Goal: Information Seeking & Learning: Learn about a topic

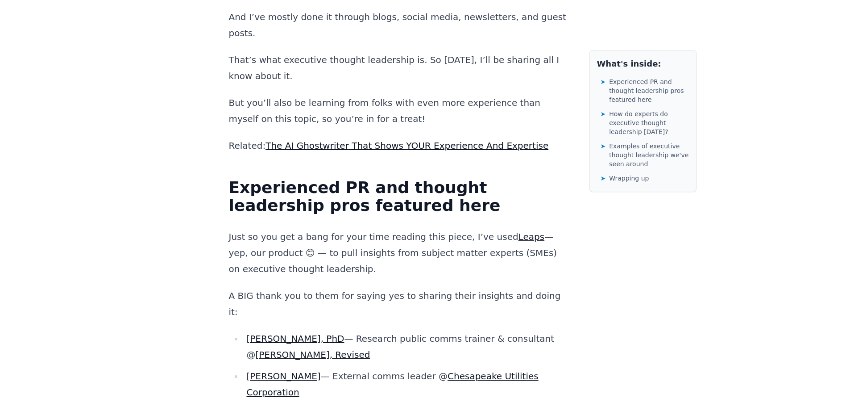
scroll to position [625, 0]
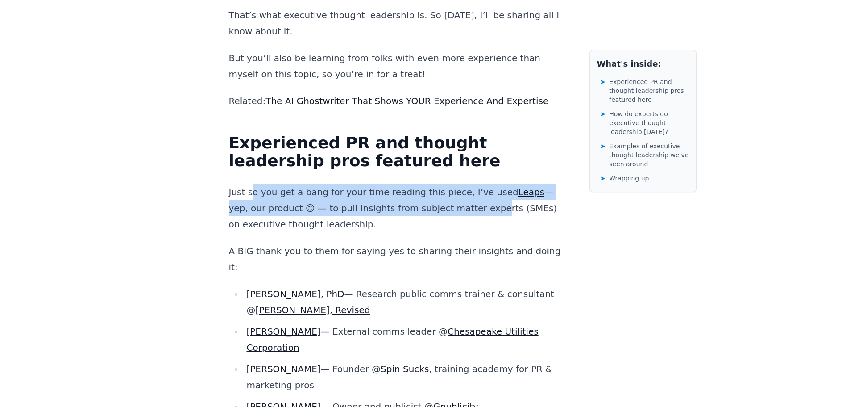
drag, startPoint x: 251, startPoint y: 134, endPoint x: 443, endPoint y: 155, distance: 193.0
click at [443, 184] on p "Just so you get a bang for your time reading this piece, I’ve used Leaps — yep,…" at bounding box center [398, 208] width 339 height 48
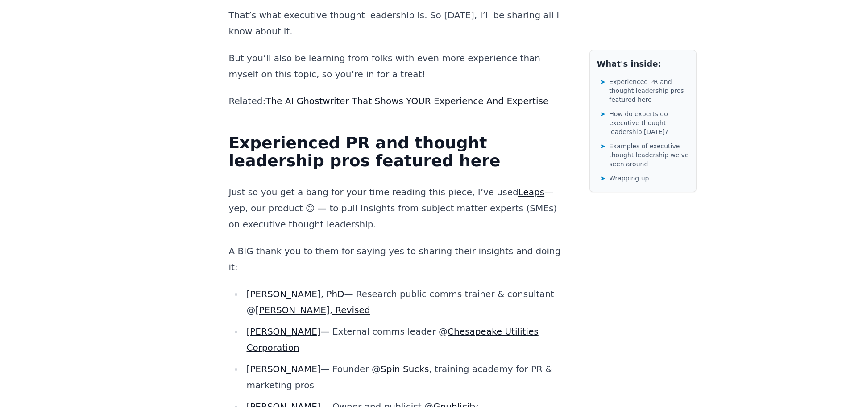
click at [448, 184] on p "Just so you get a bang for your time reading this piece, I’ve used Leaps — yep,…" at bounding box center [398, 208] width 339 height 48
drag, startPoint x: 291, startPoint y: 151, endPoint x: 450, endPoint y: 174, distance: 161.0
click at [450, 184] on p "Just so you get a bang for your time reading this piece, I’ve used Leaps — yep,…" at bounding box center [398, 208] width 339 height 48
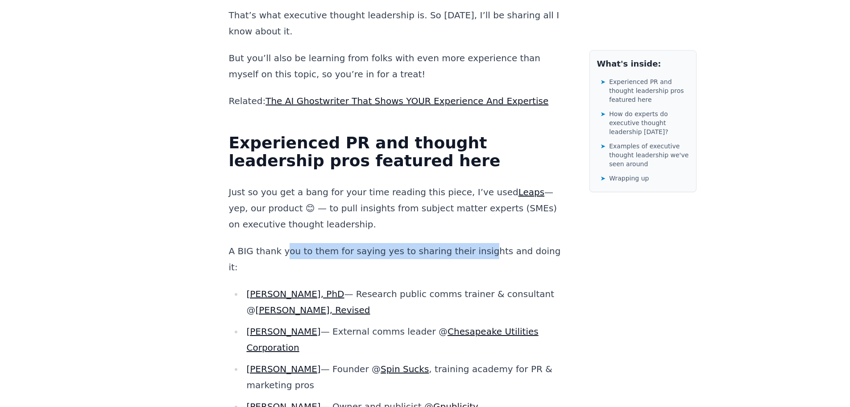
drag, startPoint x: 282, startPoint y: 197, endPoint x: 466, endPoint y: 193, distance: 183.5
click at [466, 243] on p "A BIG thank you to them for saying yes to sharing their insights and doing it:" at bounding box center [398, 259] width 339 height 32
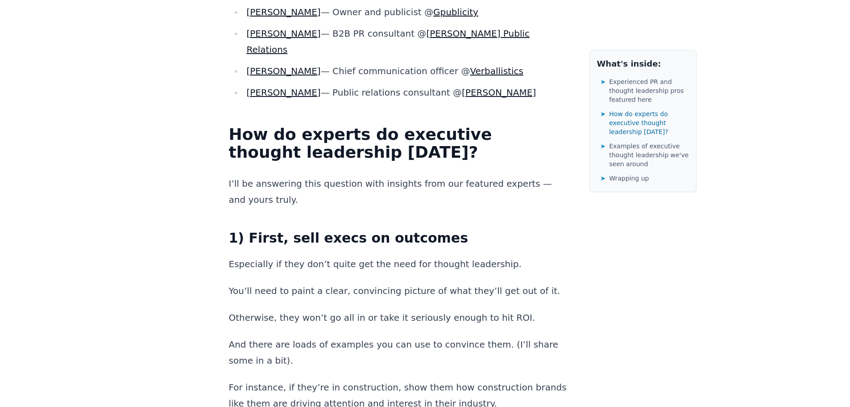
scroll to position [1027, 0]
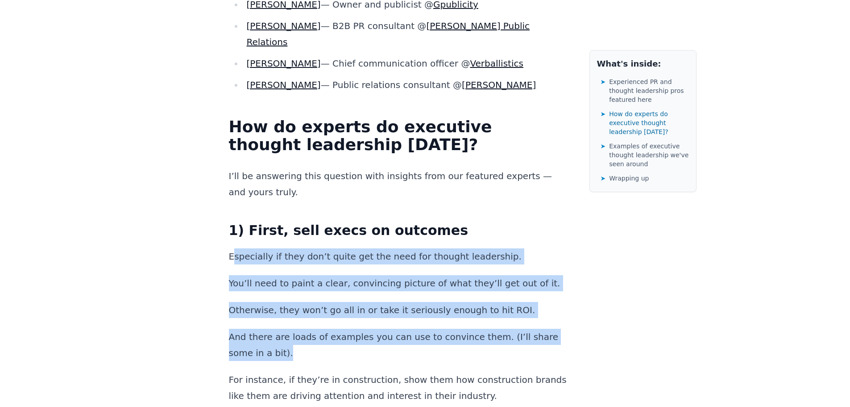
drag, startPoint x: 232, startPoint y: 161, endPoint x: 283, endPoint y: 270, distance: 120.8
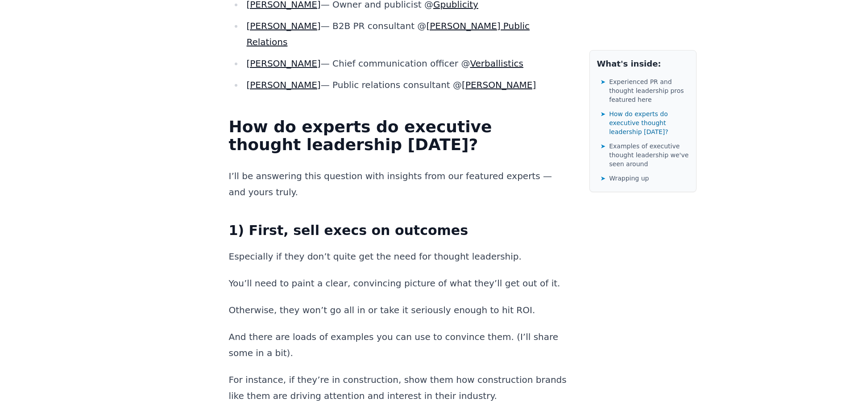
click at [276, 371] on p "For instance, if they’re in construction, show them how construction brands lik…" at bounding box center [398, 387] width 339 height 32
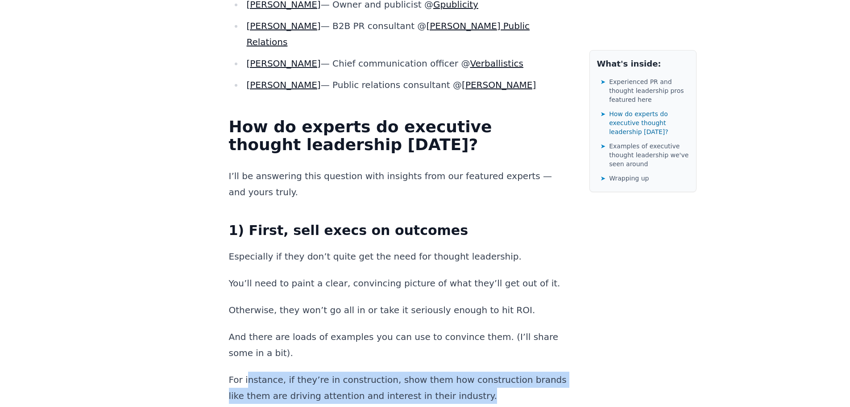
drag, startPoint x: 246, startPoint y: 280, endPoint x: 527, endPoint y: 287, distance: 280.4
click at [527, 371] on p "For instance, if they’re in construction, show them how construction brands lik…" at bounding box center [398, 387] width 339 height 32
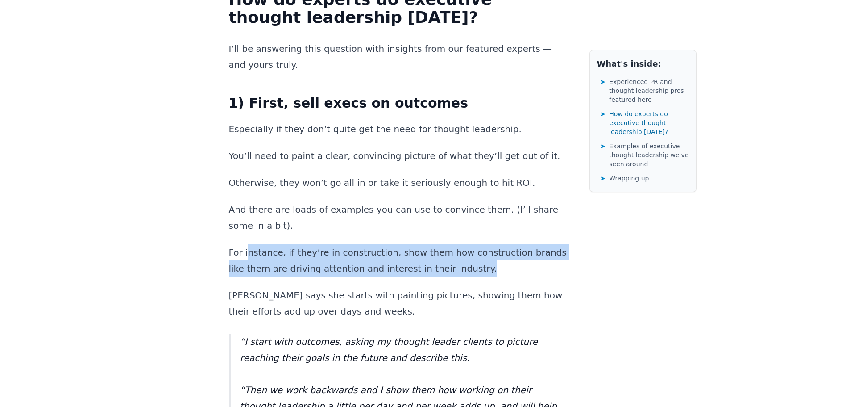
scroll to position [1160, 0]
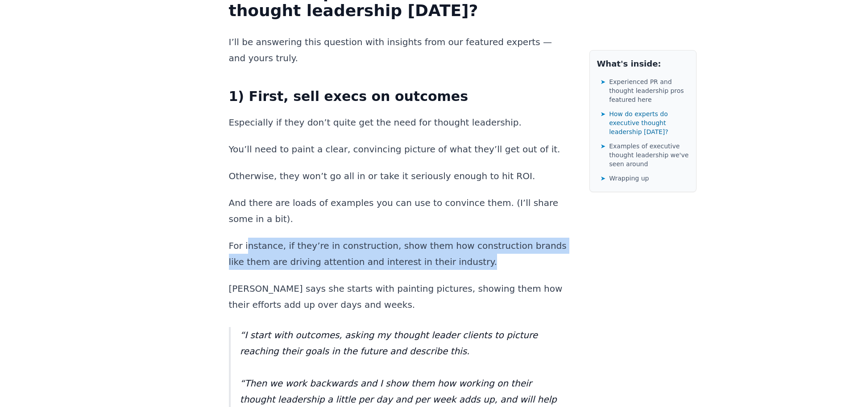
drag, startPoint x: 248, startPoint y: 232, endPoint x: 394, endPoint y: 247, distance: 146.7
click at [394, 327] on blockquote "“I start with outcomes, asking my thought leader clients to picture reaching th…" at bounding box center [398, 375] width 339 height 96
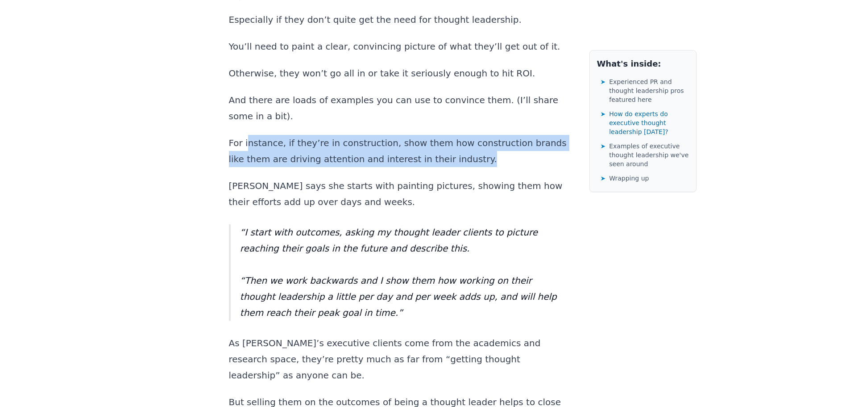
scroll to position [1384, 0]
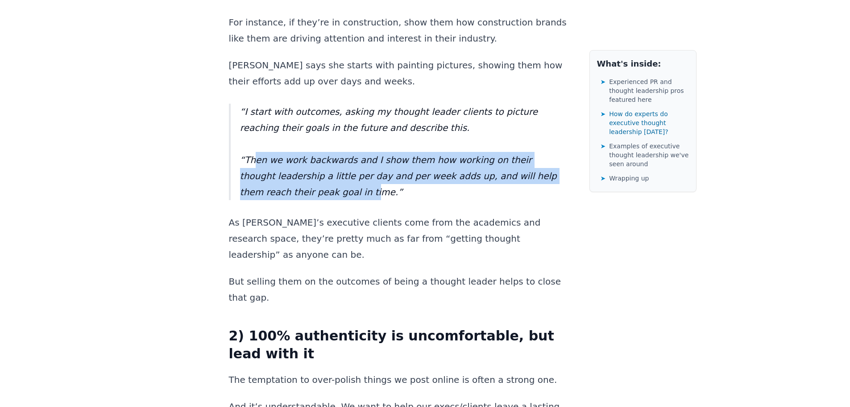
drag, startPoint x: 256, startPoint y: 58, endPoint x: 267, endPoint y: 126, distance: 68.8
click at [297, 104] on blockquote "“I start with outcomes, asking my thought leader clients to picture reaching th…" at bounding box center [398, 152] width 339 height 96
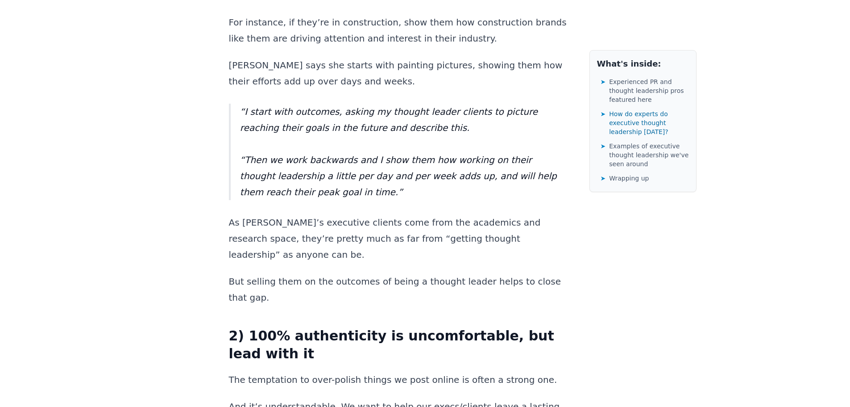
drag, startPoint x: 253, startPoint y: 135, endPoint x: 235, endPoint y: 128, distance: 18.8
click at [252, 214] on p "As [PERSON_NAME]’s executive clients come from the academics and research space…" at bounding box center [398, 238] width 339 height 48
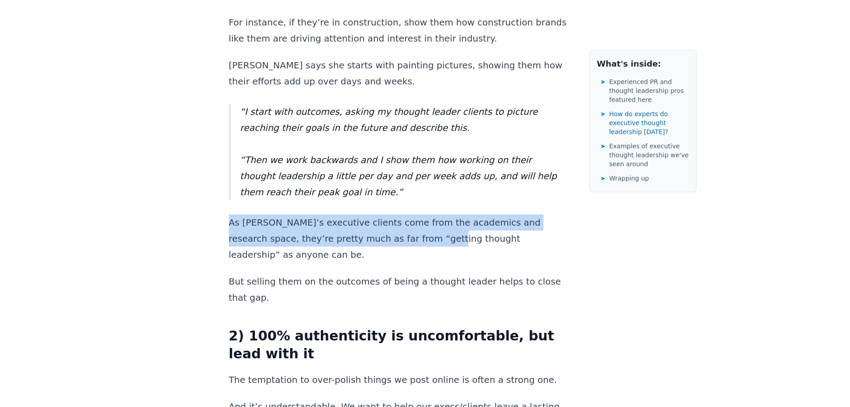
drag, startPoint x: 232, startPoint y: 121, endPoint x: 370, endPoint y: 129, distance: 138.6
click at [370, 214] on p "As [PERSON_NAME]’s executive clients come from the academics and research space…" at bounding box center [398, 238] width 339 height 48
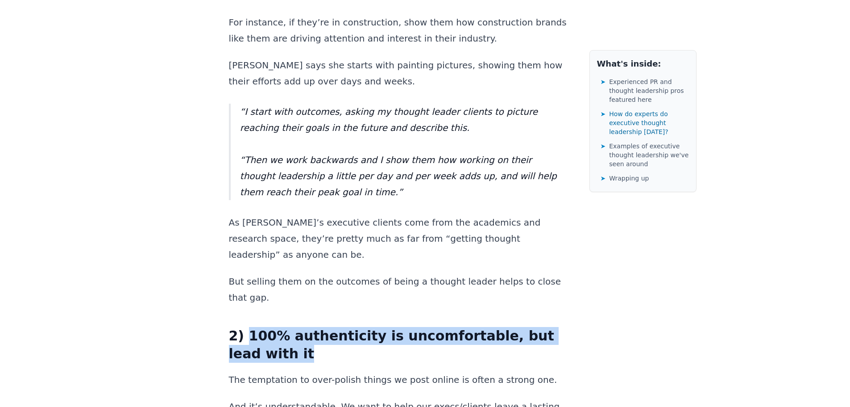
drag, startPoint x: 247, startPoint y: 206, endPoint x: 560, endPoint y: 207, distance: 312.9
click at [560, 327] on h3 "2) 100% authenticity is uncomfortable, but lead with it" at bounding box center [398, 345] width 339 height 36
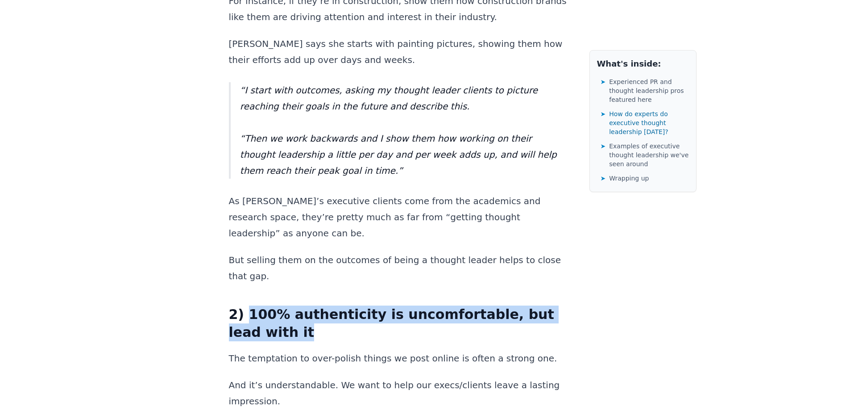
scroll to position [1428, 0]
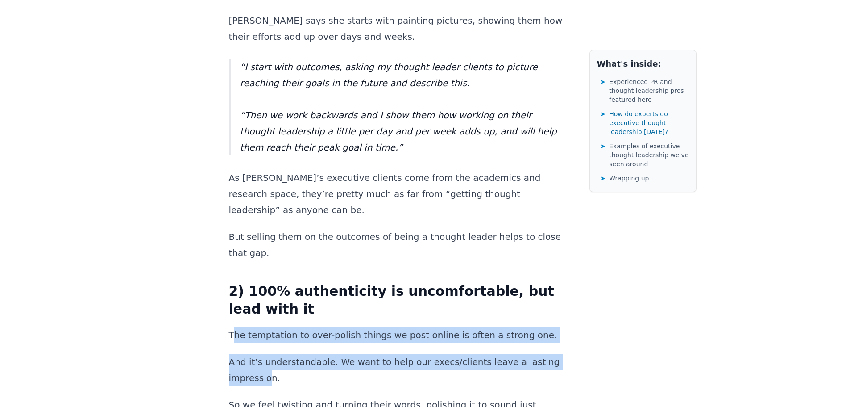
drag, startPoint x: 233, startPoint y: 188, endPoint x: 556, endPoint y: 209, distance: 323.8
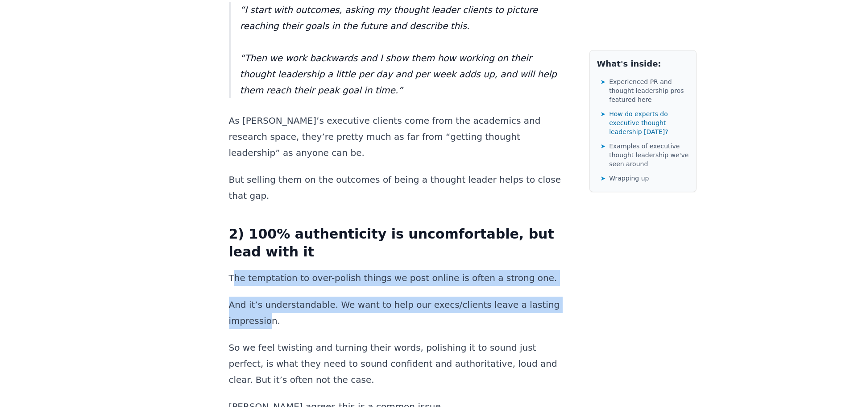
scroll to position [1607, 0]
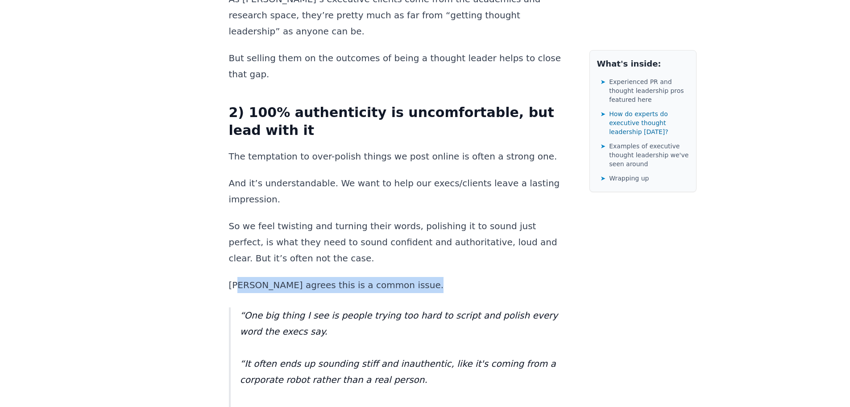
drag, startPoint x: 238, startPoint y: 121, endPoint x: 422, endPoint y: 121, distance: 184.3
click at [422, 277] on p "[PERSON_NAME] agrees this is a common issue." at bounding box center [398, 285] width 339 height 16
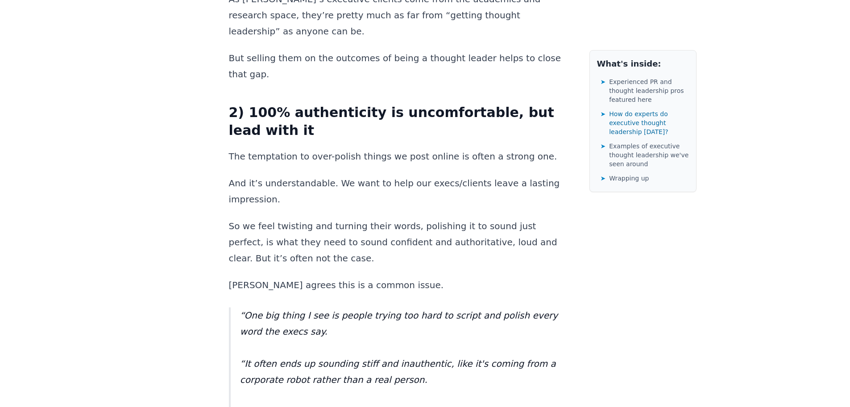
click at [291, 307] on blockquote "“One big thing I see is people trying too hard to script and polish every word …" at bounding box center [398, 371] width 339 height 129
drag, startPoint x: 259, startPoint y: 152, endPoint x: 421, endPoint y: 155, distance: 161.6
click at [421, 307] on blockquote "“One big thing I see is people trying too hard to script and polish every word …" at bounding box center [398, 371] width 339 height 129
click at [427, 307] on blockquote "“One big thing I see is people trying too hard to script and polish every word …" at bounding box center [398, 371] width 339 height 129
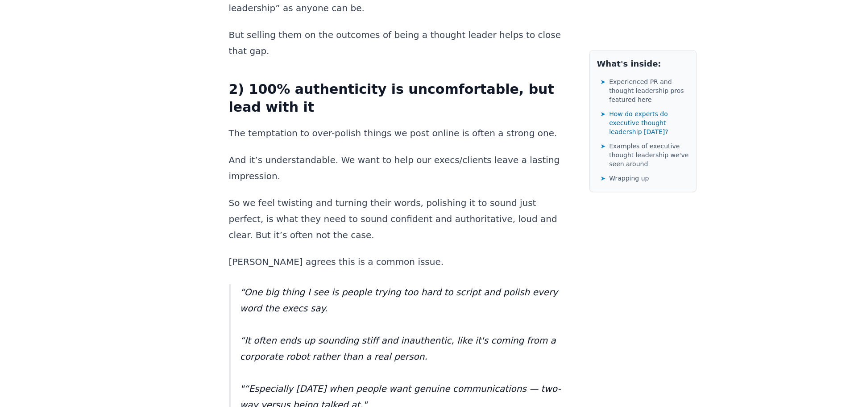
scroll to position [1651, 0]
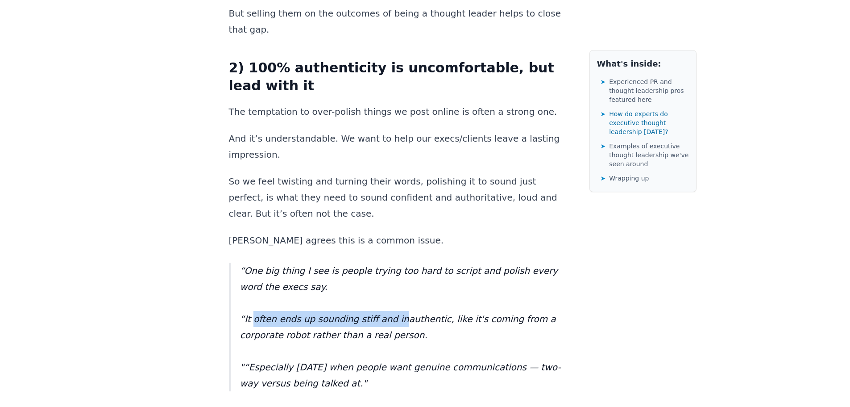
drag, startPoint x: 251, startPoint y: 150, endPoint x: 390, endPoint y: 160, distance: 139.2
click at [390, 262] on blockquote "“One big thing I see is people trying too hard to script and polish every word …" at bounding box center [398, 326] width 339 height 129
click at [394, 262] on blockquote "“One big thing I see is people trying too hard to script and polish every word …" at bounding box center [398, 326] width 339 height 129
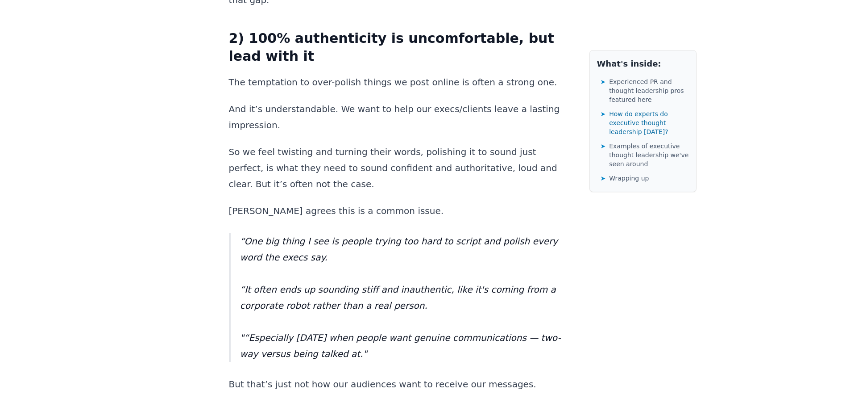
scroll to position [1696, 0]
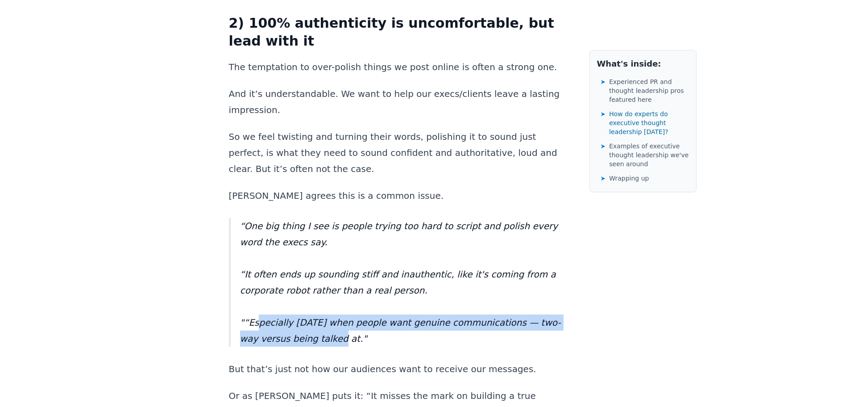
drag, startPoint x: 280, startPoint y: 154, endPoint x: 294, endPoint y: 170, distance: 21.2
click at [294, 218] on blockquote "“One big thing I see is people trying too hard to script and polish every word …" at bounding box center [398, 282] width 339 height 129
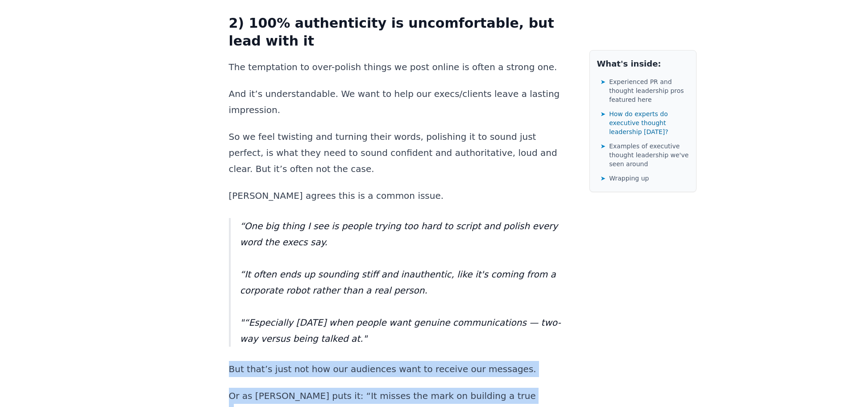
drag, startPoint x: 230, startPoint y: 200, endPoint x: 497, endPoint y: 223, distance: 268.3
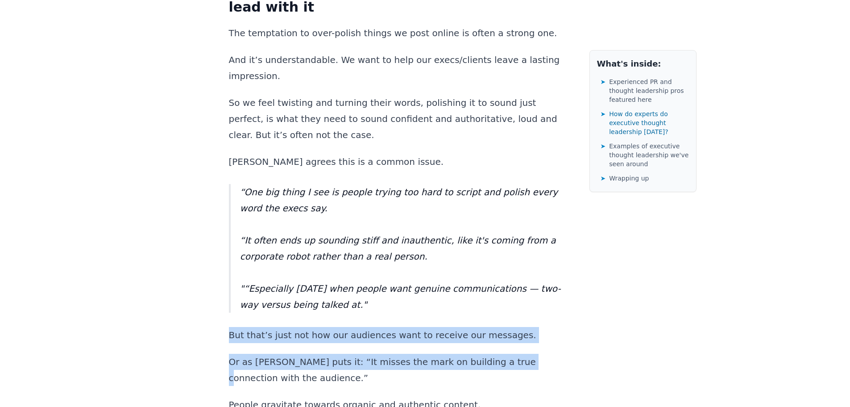
scroll to position [1785, 0]
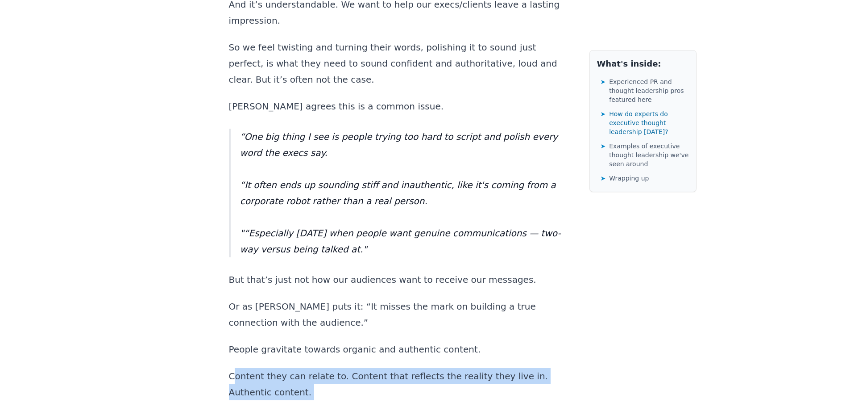
drag, startPoint x: 234, startPoint y: 207, endPoint x: 502, endPoint y: 235, distance: 269.3
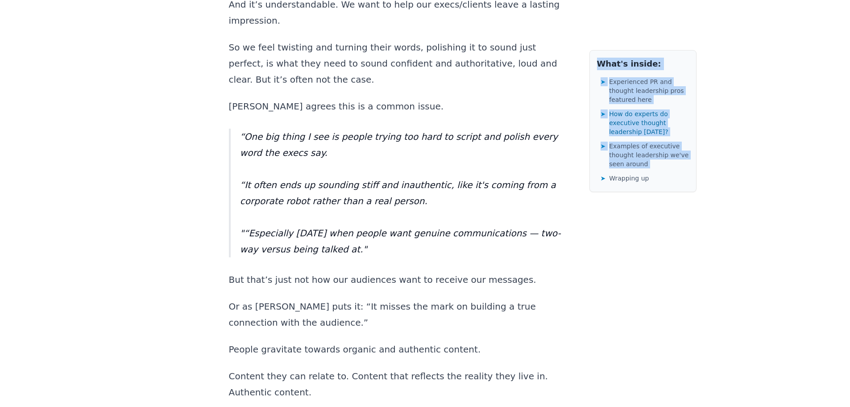
drag, startPoint x: 295, startPoint y: 300, endPoint x: 585, endPoint y: 285, distance: 290.1
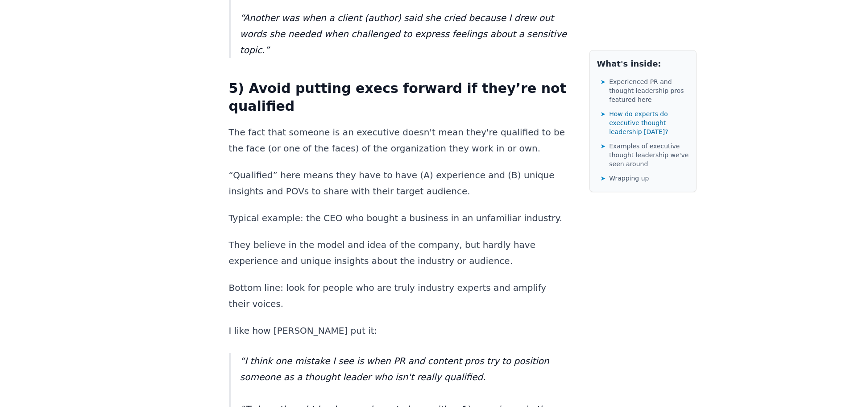
scroll to position [3526, 0]
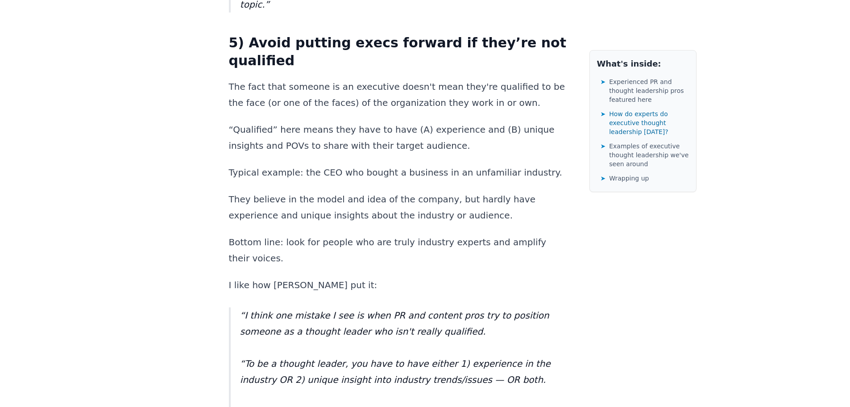
drag, startPoint x: 276, startPoint y: 166, endPoint x: 520, endPoint y: 175, distance: 244.3
drag, startPoint x: 286, startPoint y: 194, endPoint x: 520, endPoint y: 210, distance: 234.0
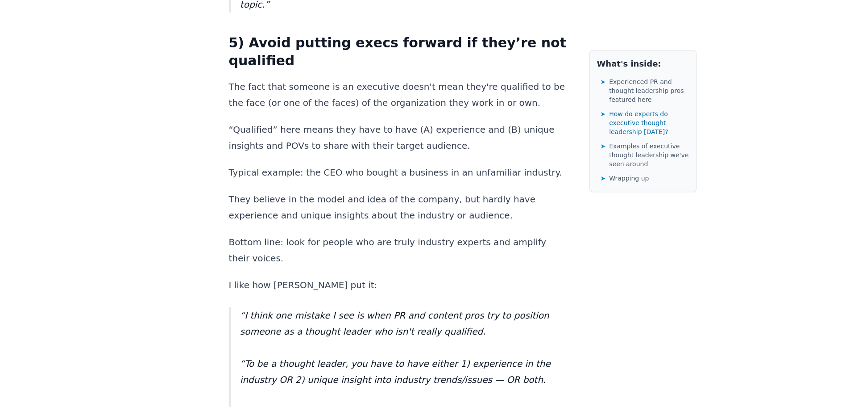
drag, startPoint x: 246, startPoint y: 241, endPoint x: 431, endPoint y: 261, distance: 186.2
drag, startPoint x: 260, startPoint y: 290, endPoint x: 497, endPoint y: 292, distance: 237.0
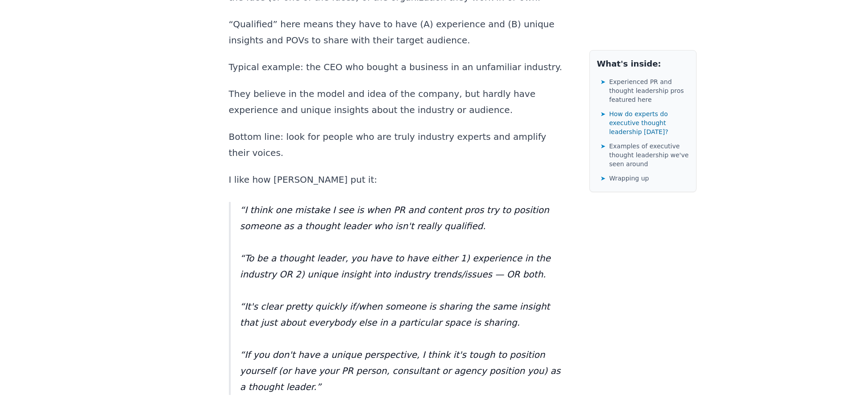
scroll to position [3660, 0]
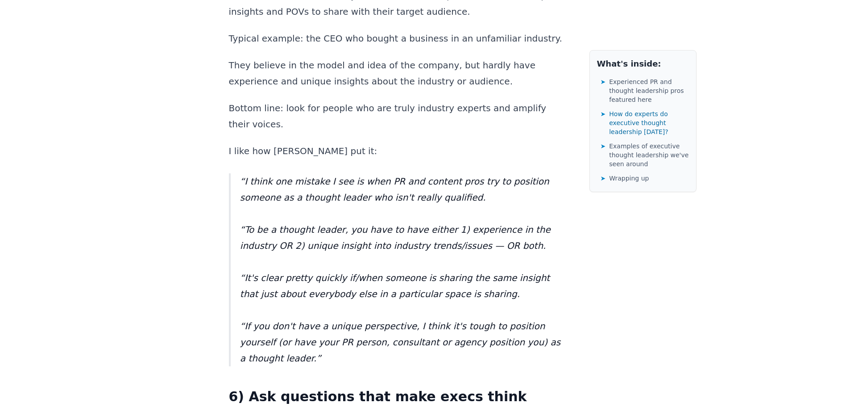
drag, startPoint x: 229, startPoint y: 183, endPoint x: 309, endPoint y: 200, distance: 81.2
drag, startPoint x: 230, startPoint y: 229, endPoint x: 495, endPoint y: 236, distance: 265.2
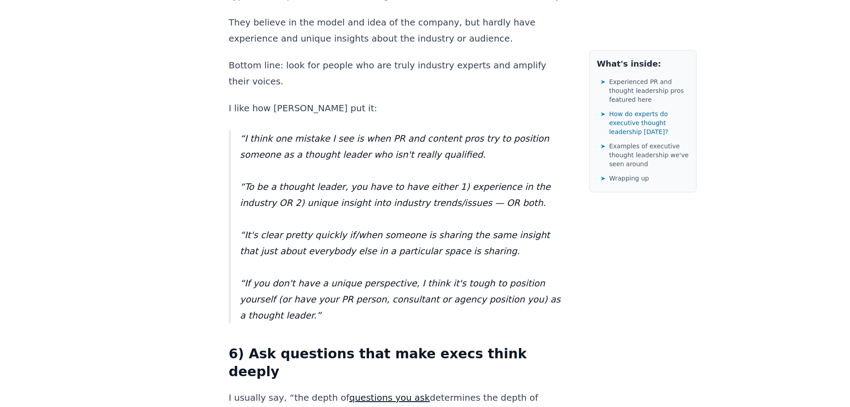
scroll to position [3749, 0]
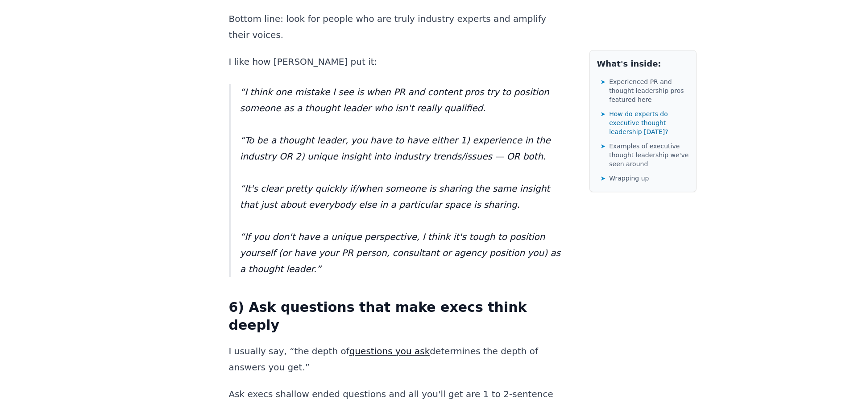
drag, startPoint x: 477, startPoint y: 199, endPoint x: 459, endPoint y: 212, distance: 21.7
drag, startPoint x: 456, startPoint y: 232, endPoint x: 343, endPoint y: 237, distance: 113.0
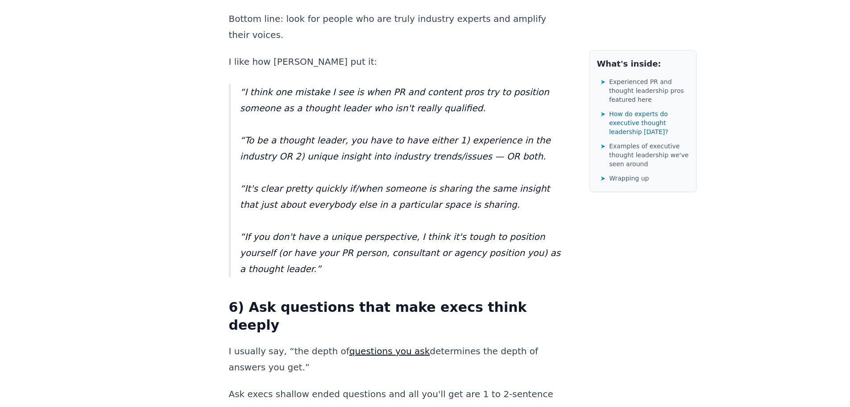
drag, startPoint x: 274, startPoint y: 245, endPoint x: 470, endPoint y: 245, distance: 195.5
drag, startPoint x: 273, startPoint y: 290, endPoint x: 528, endPoint y: 306, distance: 254.9
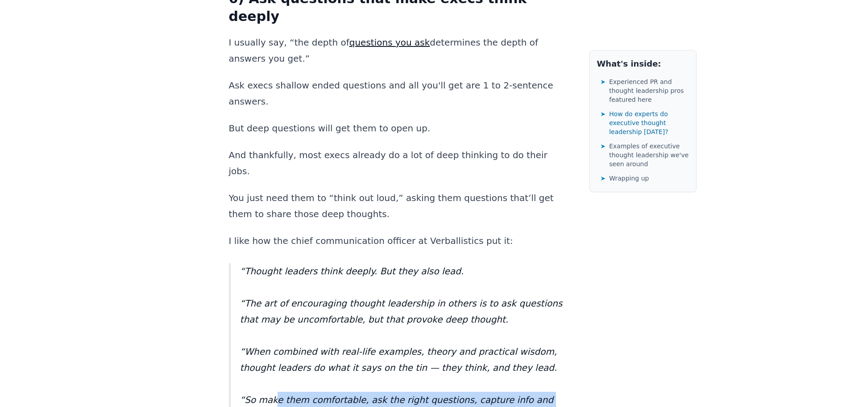
scroll to position [4061, 0]
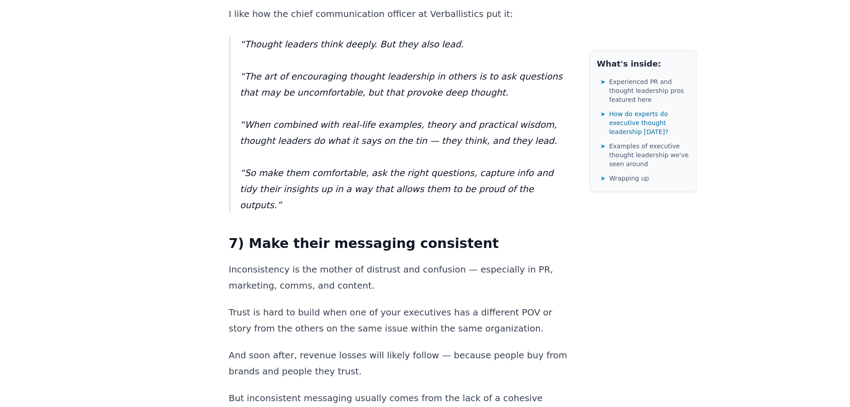
scroll to position [4285, 0]
drag, startPoint x: 221, startPoint y: 188, endPoint x: 432, endPoint y: 192, distance: 211.2
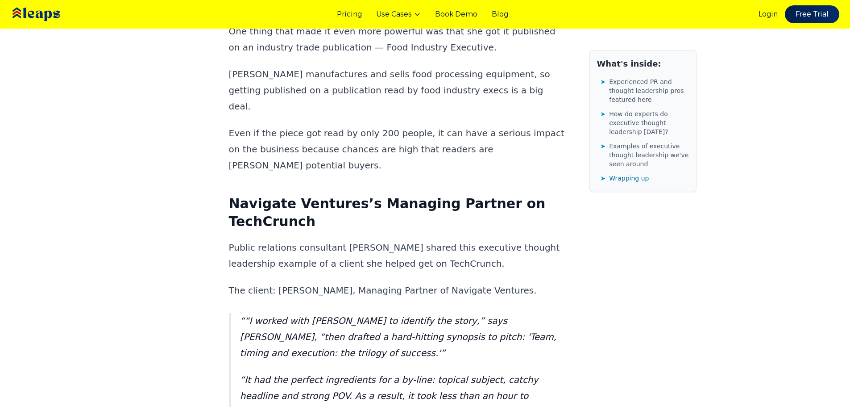
scroll to position [8733, 0]
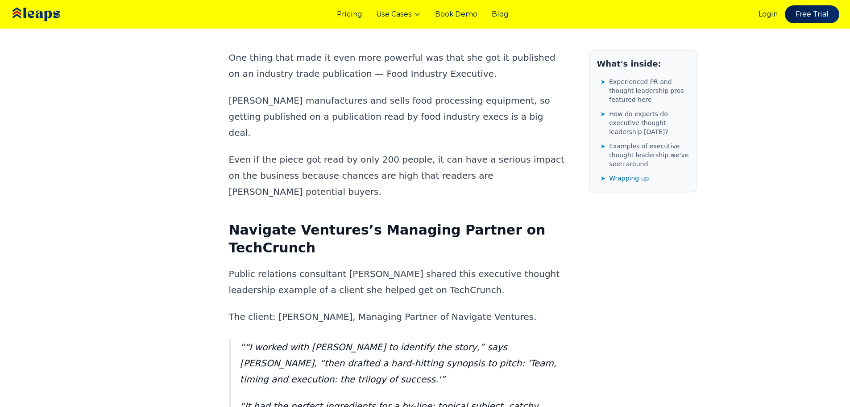
drag, startPoint x: 228, startPoint y: 117, endPoint x: 342, endPoint y: 120, distance: 114.3
copy p "Executive thought leadership"
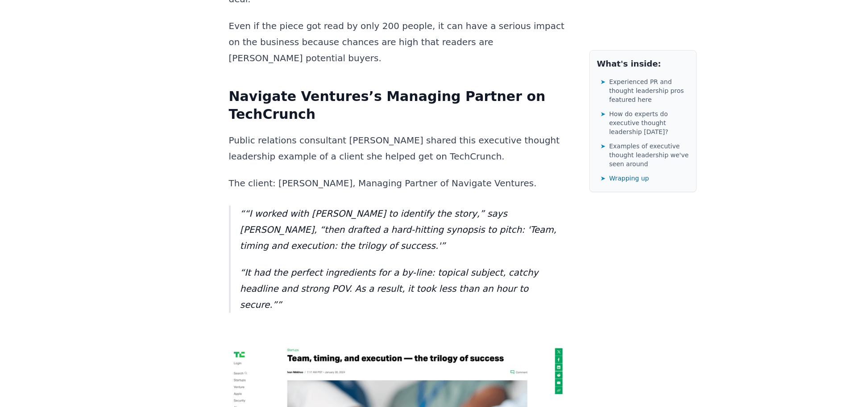
scroll to position [8688, 0]
